Goal: Transaction & Acquisition: Purchase product/service

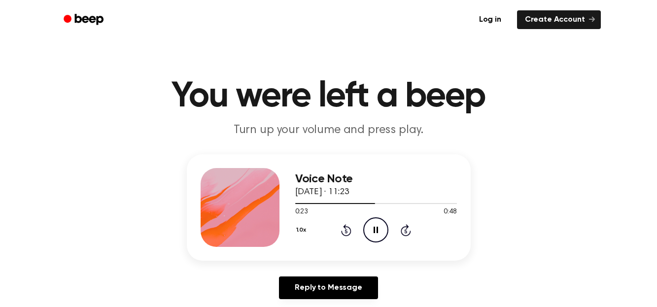
click at [381, 238] on icon "Pause Audio" at bounding box center [375, 229] width 25 height 25
click at [381, 238] on icon "Play Audio" at bounding box center [375, 229] width 25 height 25
click at [381, 238] on icon "Pause Audio" at bounding box center [375, 229] width 25 height 25
click at [381, 238] on icon "Play Audio" at bounding box center [375, 229] width 25 height 25
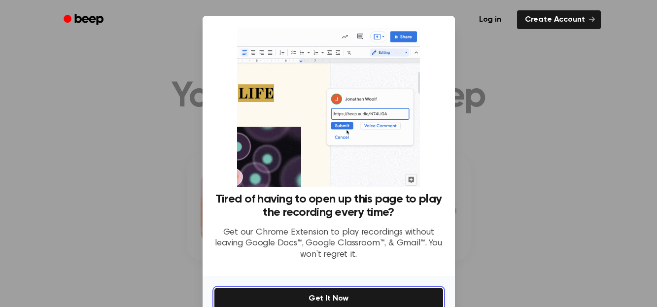
click at [343, 294] on button "Get It Now" at bounding box center [328, 299] width 229 height 22
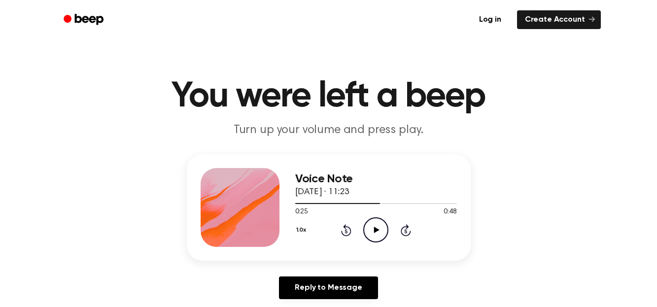
click at [378, 229] on icon "Play Audio" at bounding box center [375, 229] width 25 height 25
click at [357, 203] on div at bounding box center [376, 203] width 162 height 8
click at [328, 204] on div at bounding box center [360, 203] width 131 height 1
click at [328, 204] on div at bounding box center [376, 203] width 162 height 1
click at [371, 227] on icon "Play Audio" at bounding box center [375, 229] width 25 height 25
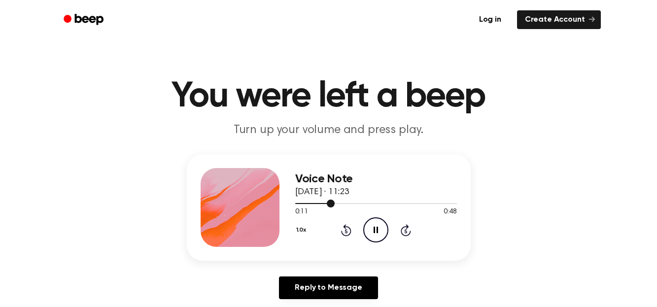
click at [306, 203] on div at bounding box center [376, 203] width 162 height 8
click at [370, 230] on icon "Play Audio" at bounding box center [375, 229] width 25 height 25
click at [374, 234] on icon "Pause Audio" at bounding box center [375, 229] width 25 height 25
click at [374, 234] on icon "Play Audio" at bounding box center [375, 229] width 25 height 25
